Goal: Task Accomplishment & Management: Use online tool/utility

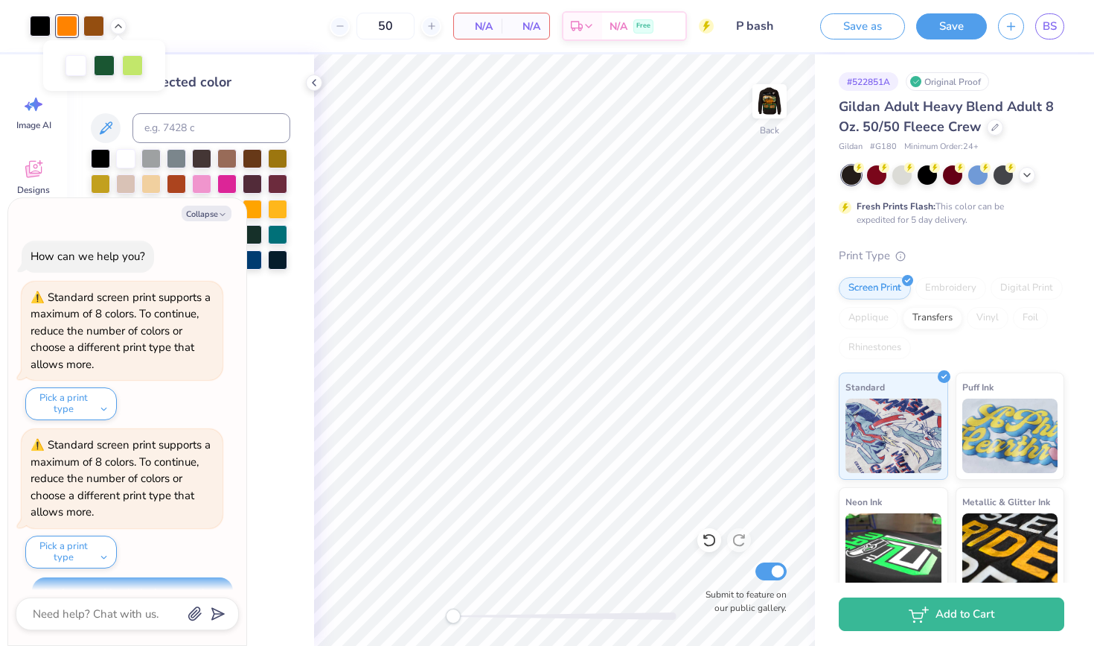
scroll to position [1633, 0]
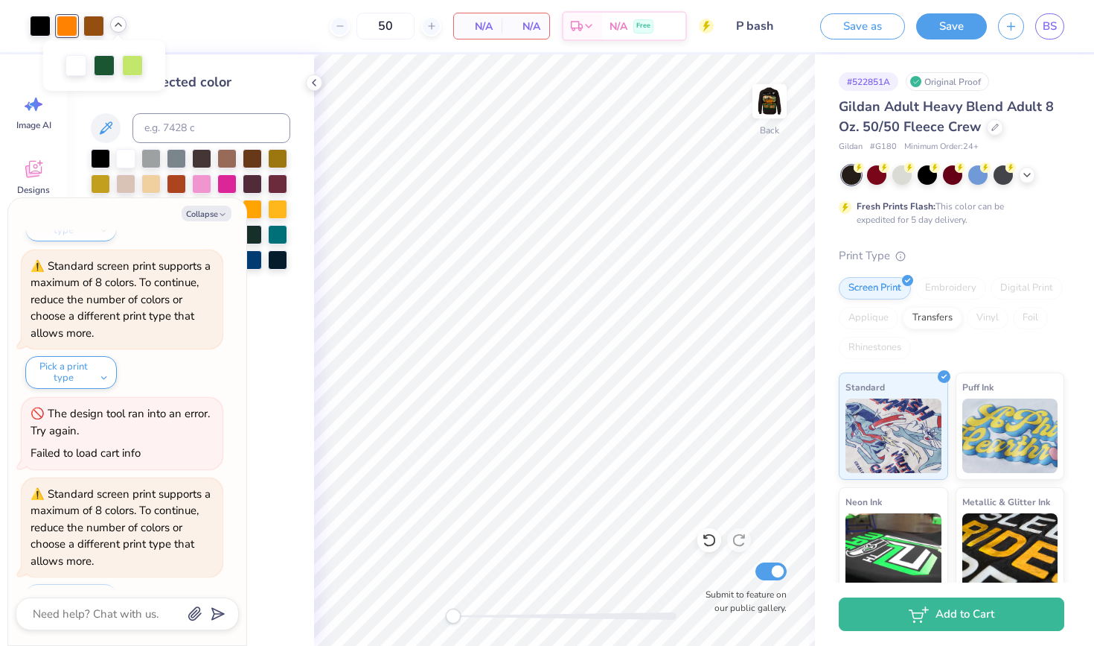
click at [119, 25] on icon at bounding box center [118, 25] width 12 height 12
click at [768, 102] on img at bounding box center [770, 101] width 60 height 60
click at [117, 27] on icon at bounding box center [118, 25] width 12 height 12
click at [37, 27] on div at bounding box center [40, 24] width 21 height 21
type textarea "x"
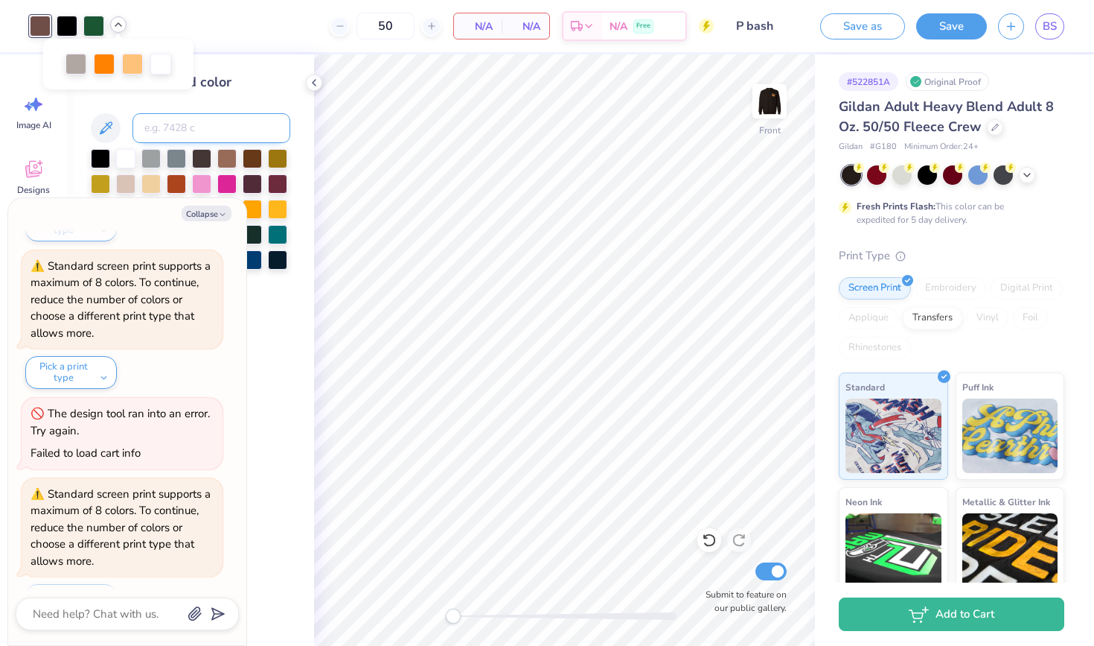
click at [182, 127] on input at bounding box center [212, 128] width 158 height 30
type input "407"
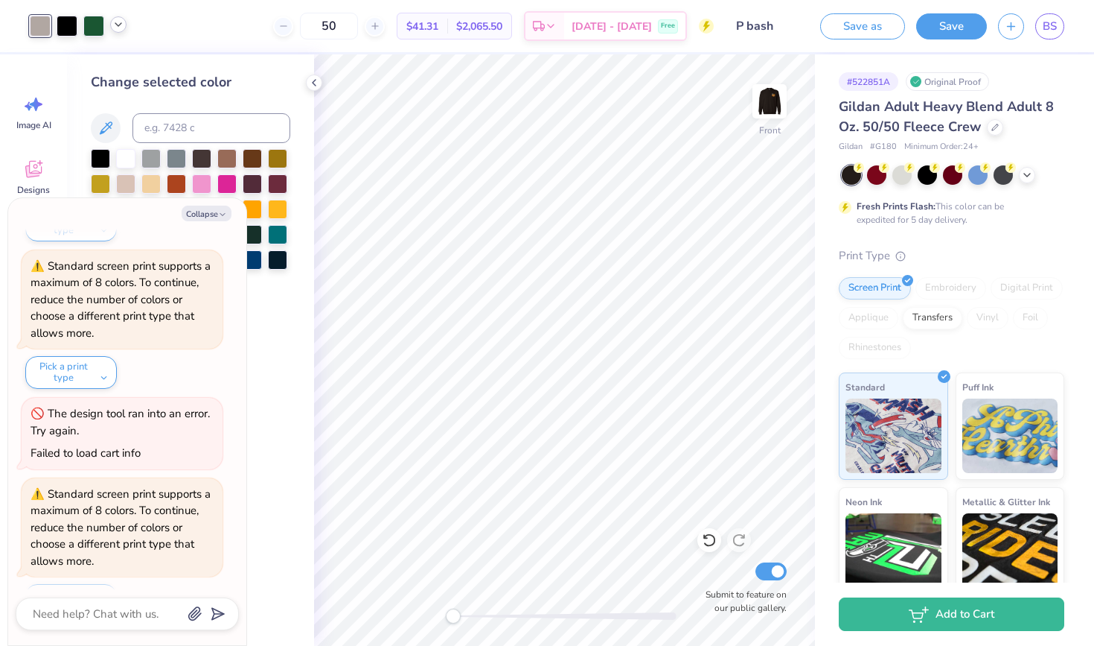
click at [116, 27] on icon at bounding box center [118, 25] width 12 height 12
click at [207, 211] on button "Collapse" at bounding box center [207, 213] width 50 height 16
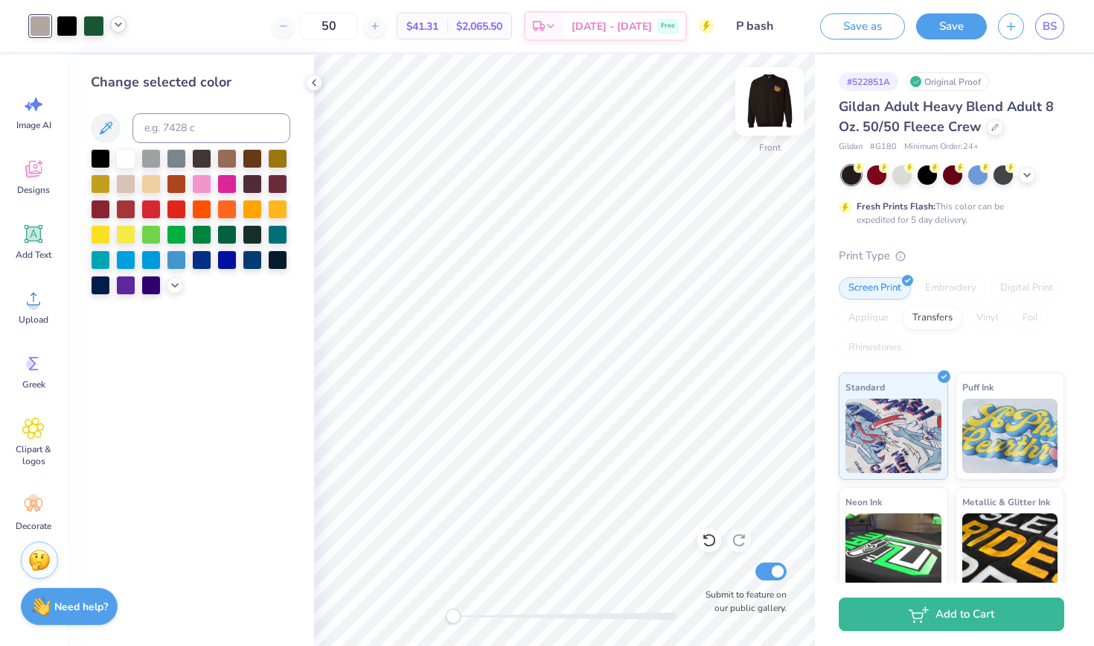
click at [768, 93] on img at bounding box center [770, 101] width 60 height 60
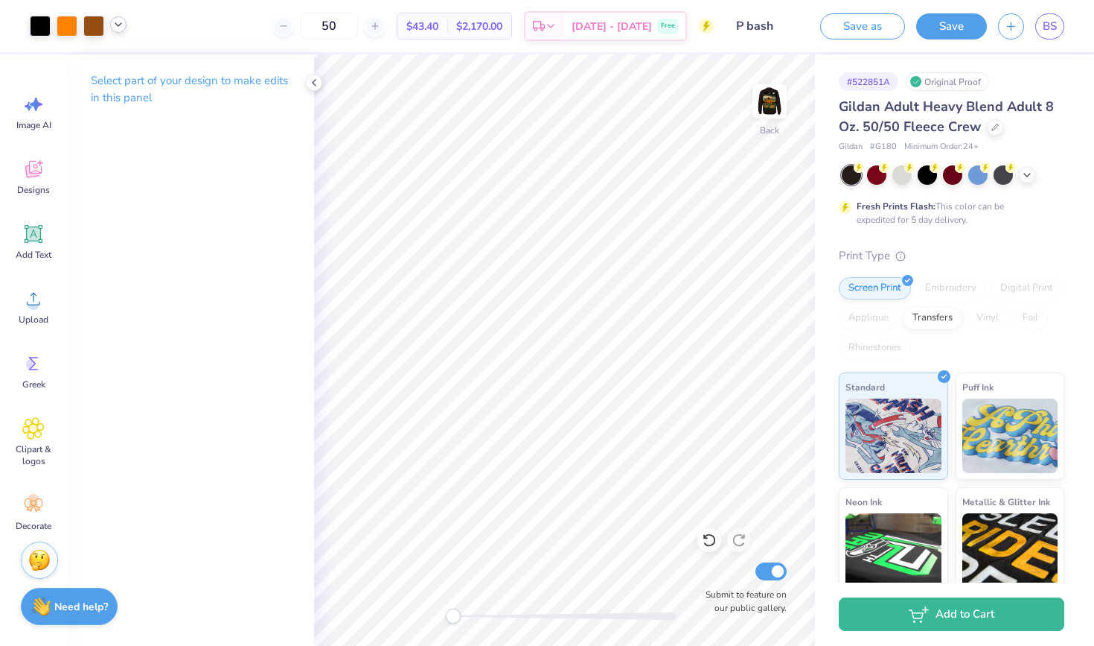
click at [124, 28] on div at bounding box center [118, 24] width 16 height 16
click at [777, 100] on img at bounding box center [770, 101] width 60 height 60
click at [959, 21] on button "Save" at bounding box center [952, 24] width 71 height 26
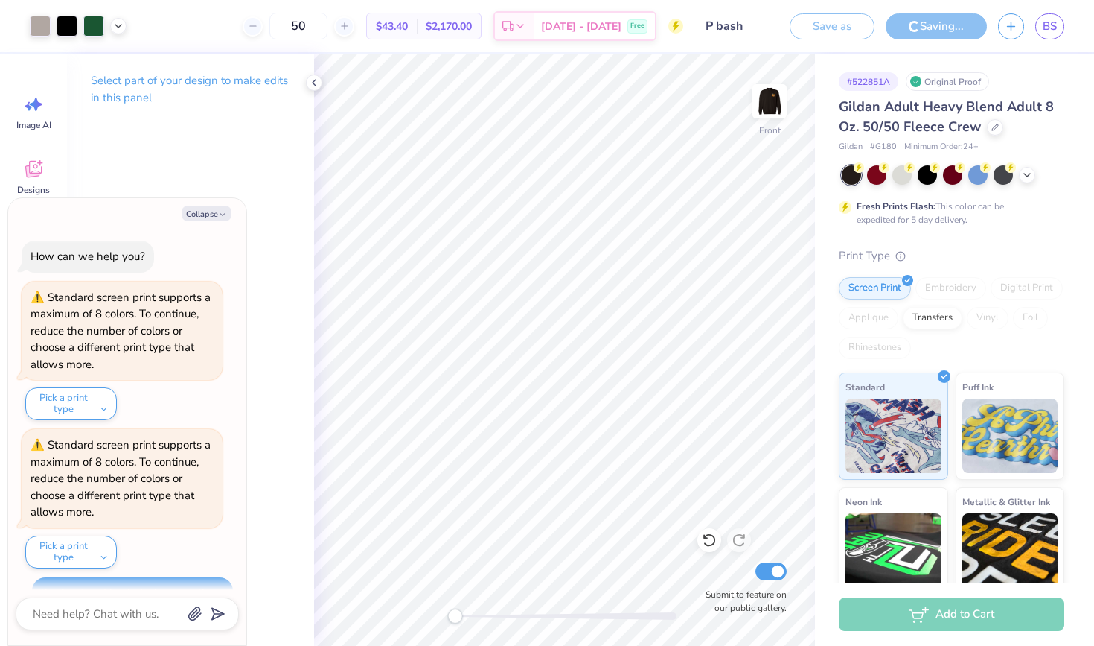
scroll to position [1722, 0]
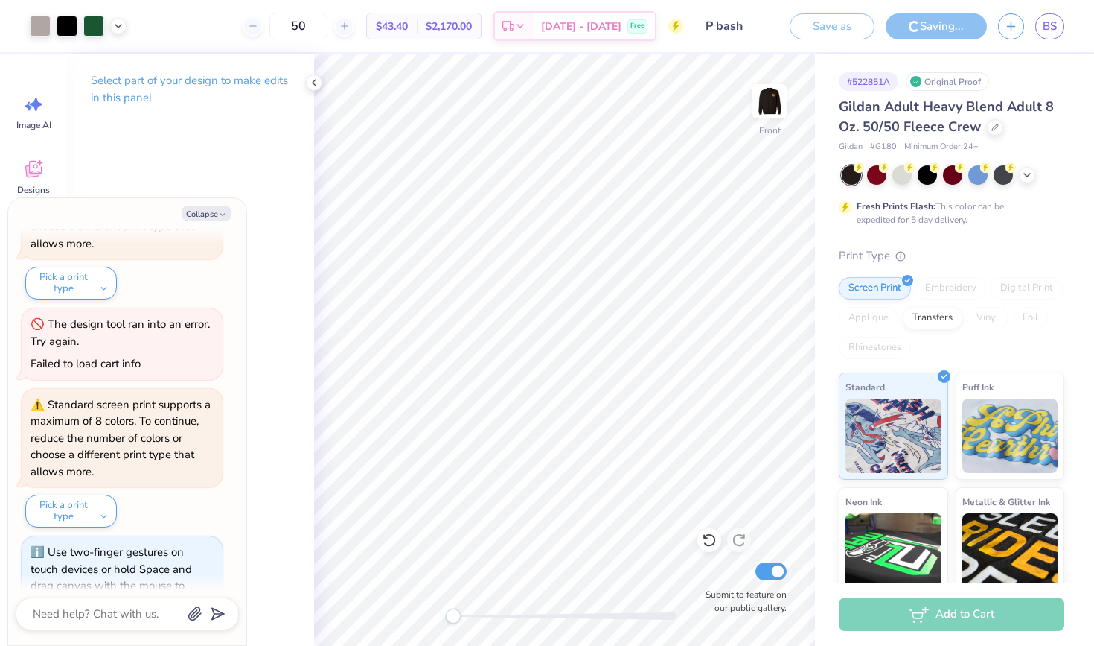
click at [419, 612] on div "Front Submit to feature on our public gallery." at bounding box center [564, 349] width 501 height 591
click at [200, 214] on button "Collapse" at bounding box center [207, 213] width 50 height 16
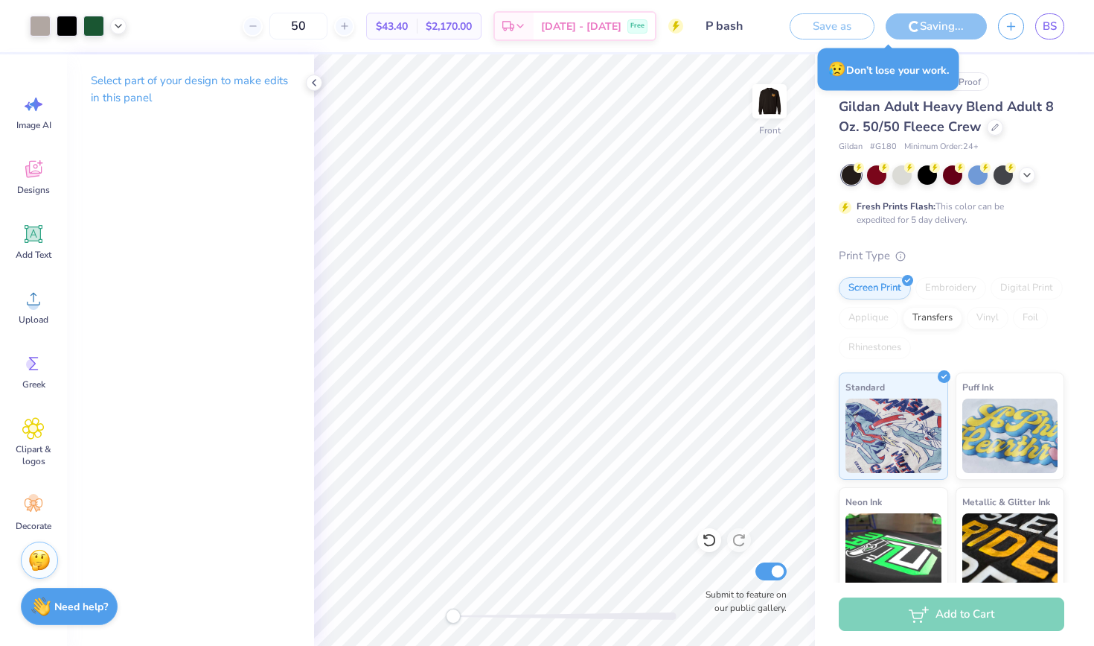
type textarea "x"
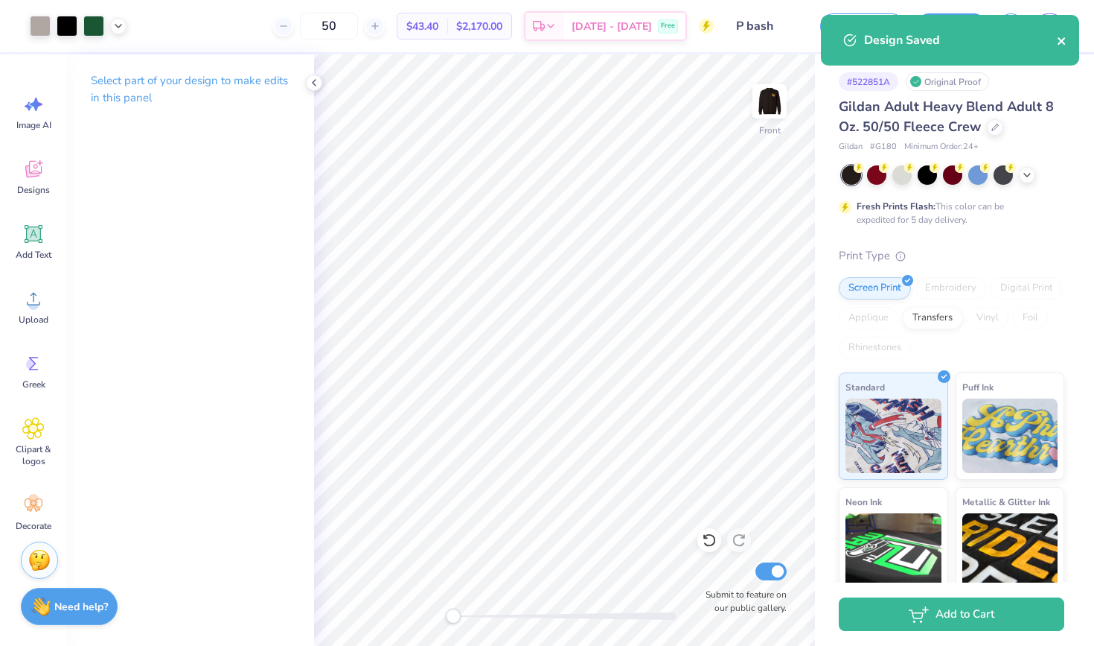
click at [1060, 44] on icon "close" at bounding box center [1062, 41] width 10 height 12
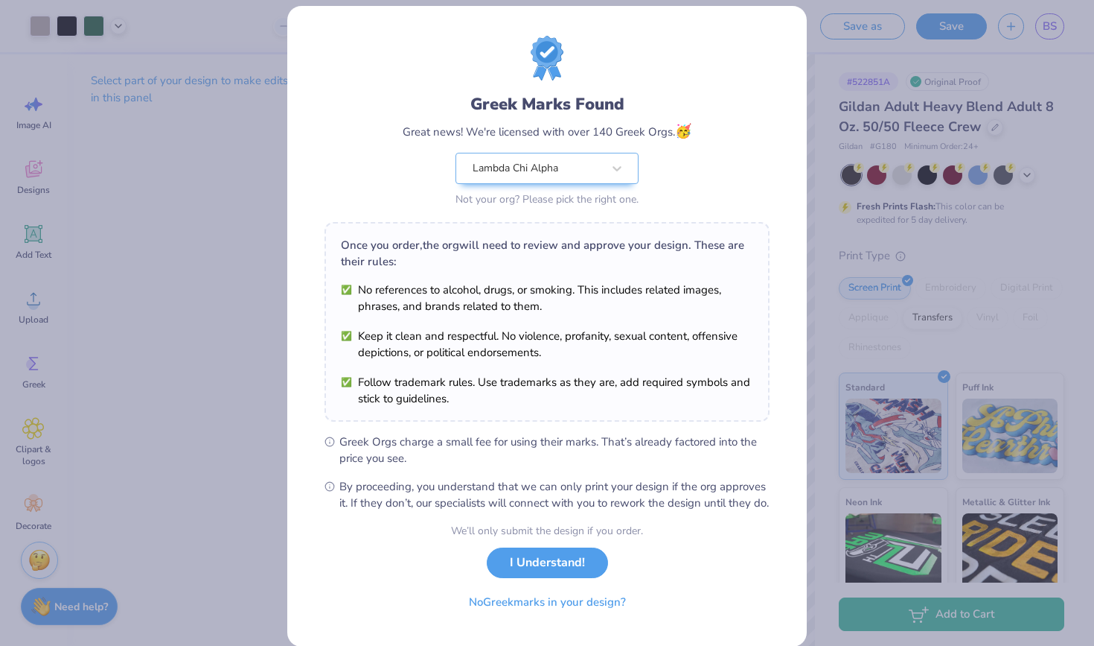
scroll to position [16, 0]
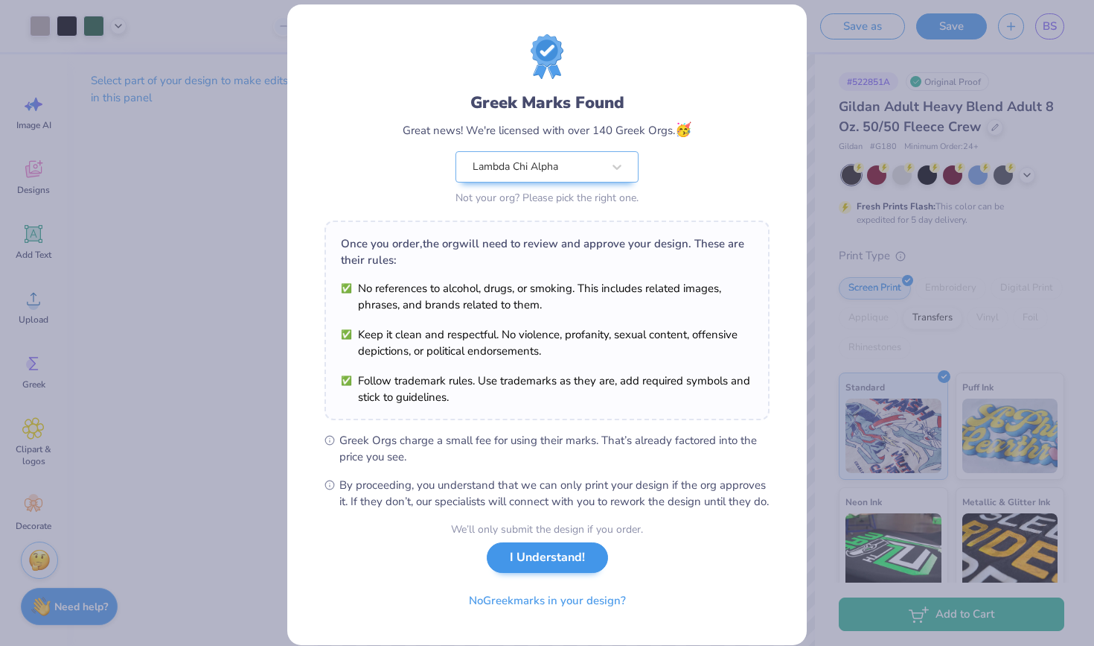
click at [510, 572] on button "I Understand!" at bounding box center [547, 557] width 121 height 31
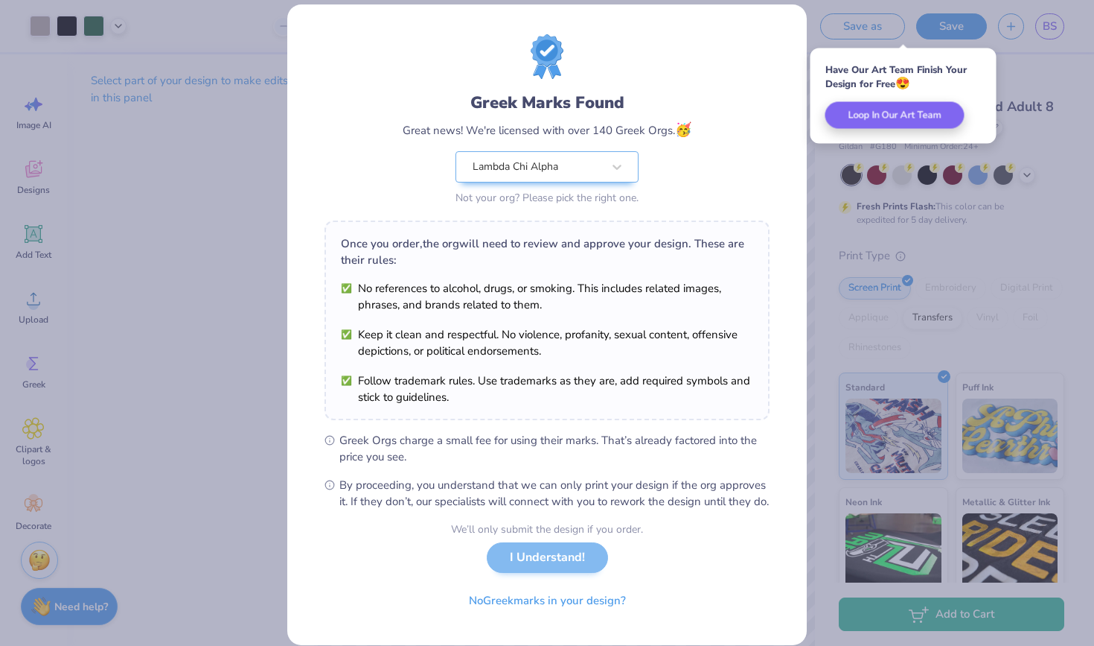
scroll to position [0, 0]
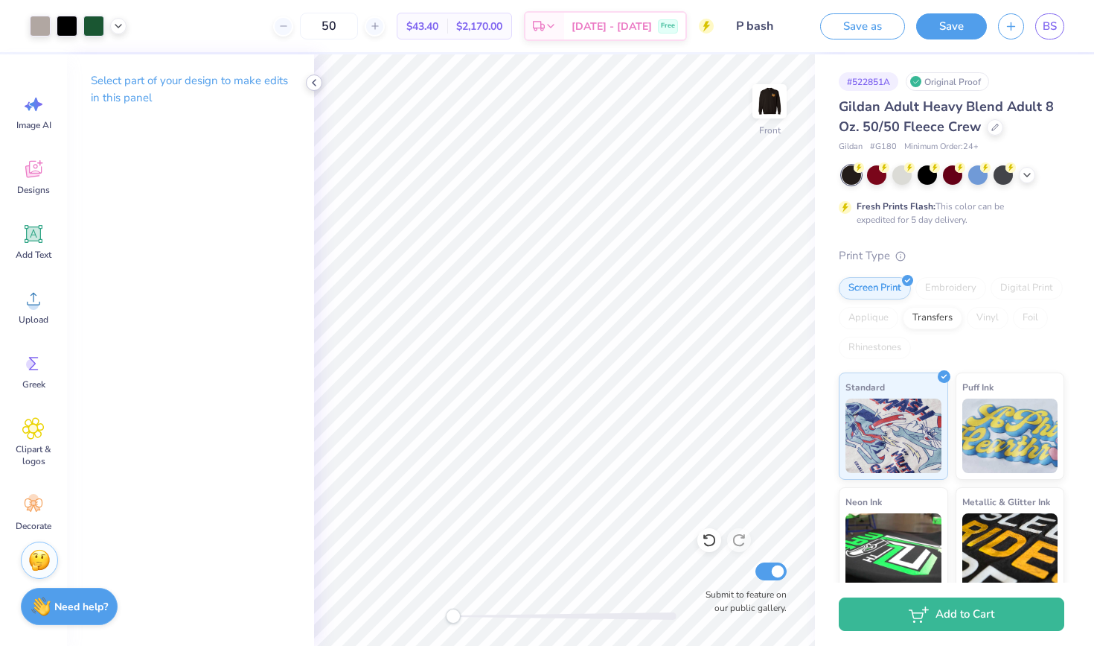
click at [315, 83] on icon at bounding box center [314, 83] width 12 height 12
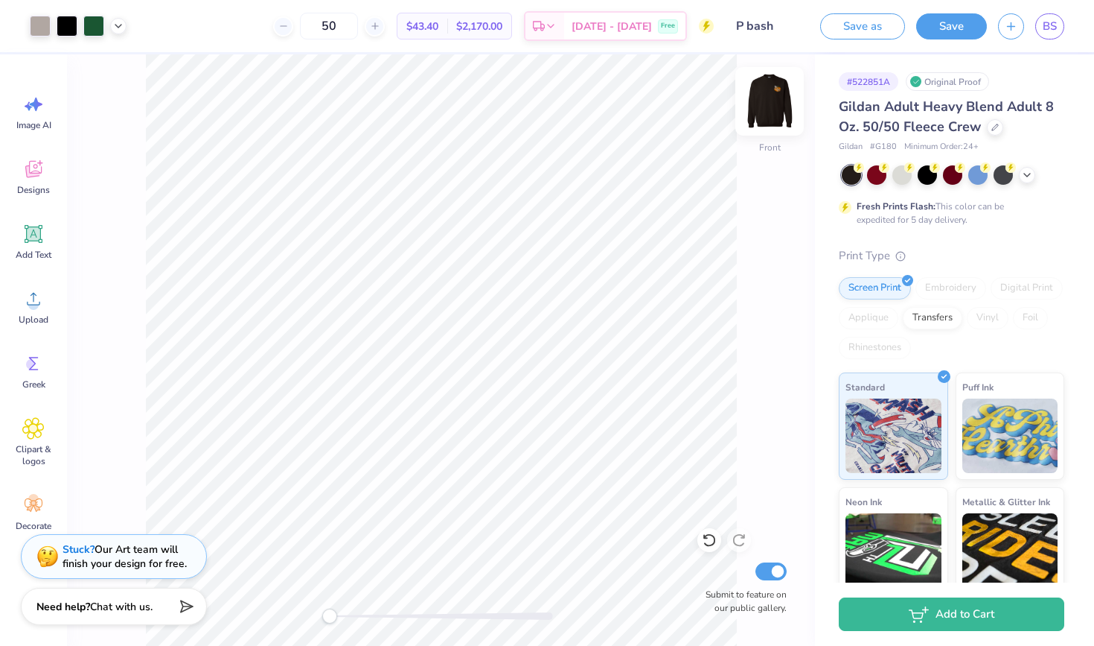
click at [772, 98] on img at bounding box center [770, 101] width 60 height 60
click at [768, 92] on img at bounding box center [770, 101] width 60 height 60
